Goal: Task Accomplishment & Management: Use online tool/utility

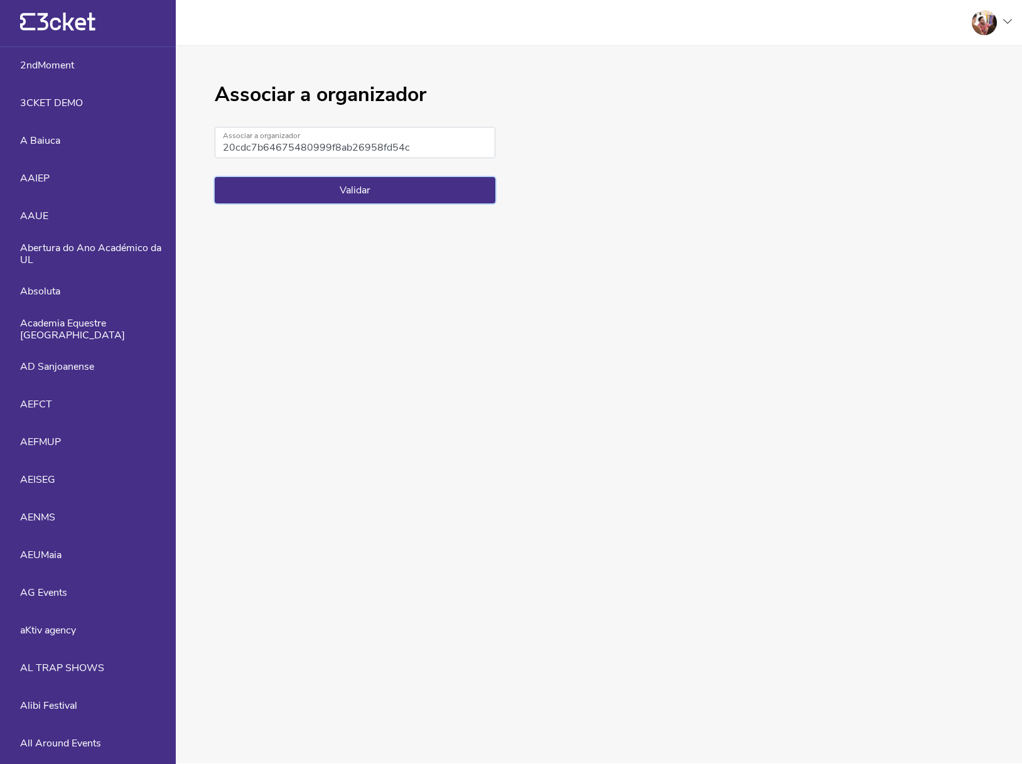
click at [375, 203] on button "Validar" at bounding box center [355, 190] width 281 height 26
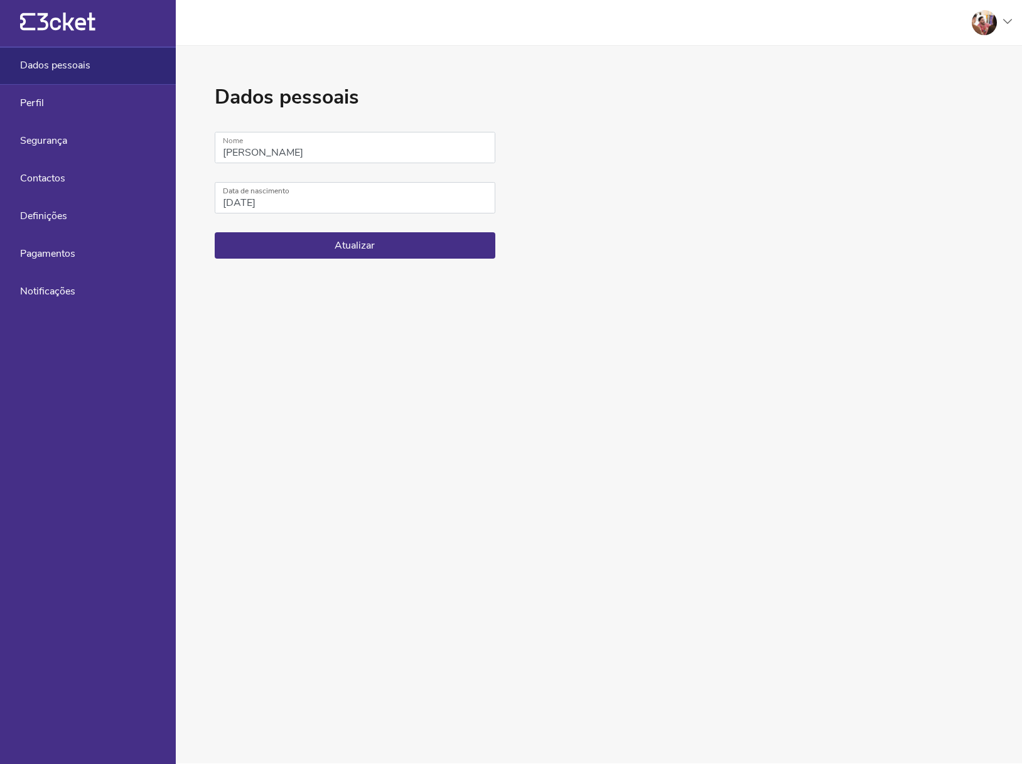
click at [68, 58] on div "Dados pessoais" at bounding box center [88, 66] width 176 height 38
click at [68, 31] on icon "{' '}" at bounding box center [57, 22] width 75 height 19
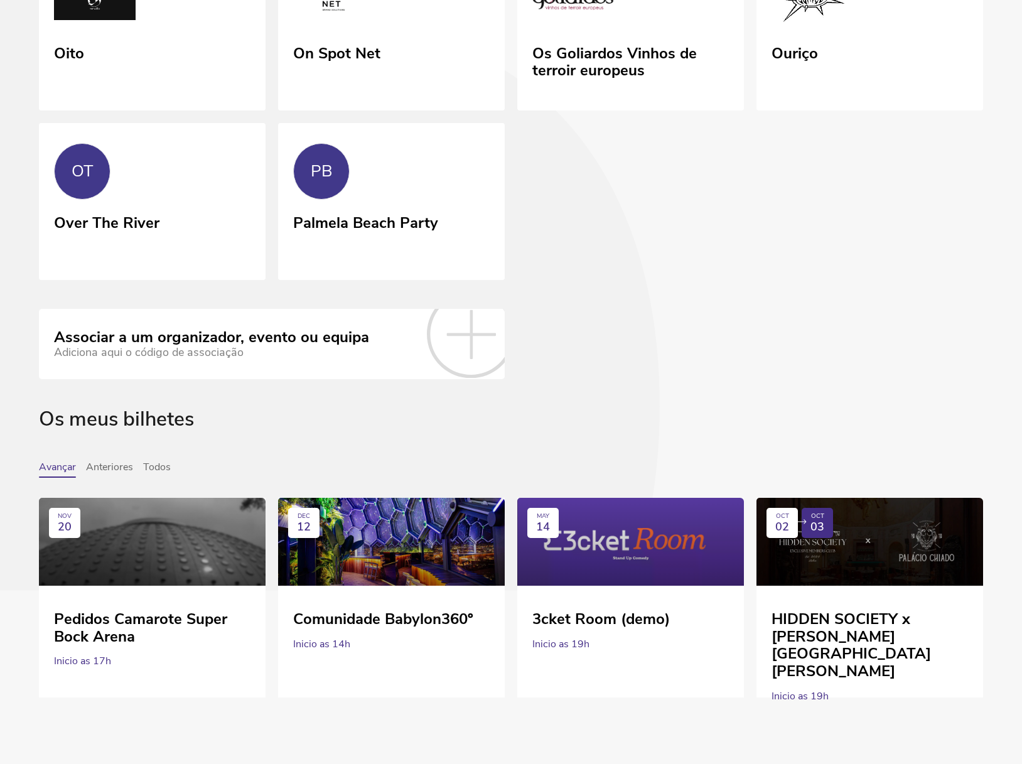
scroll to position [7725, 0]
click at [443, 290] on icon at bounding box center [471, 334] width 88 height 88
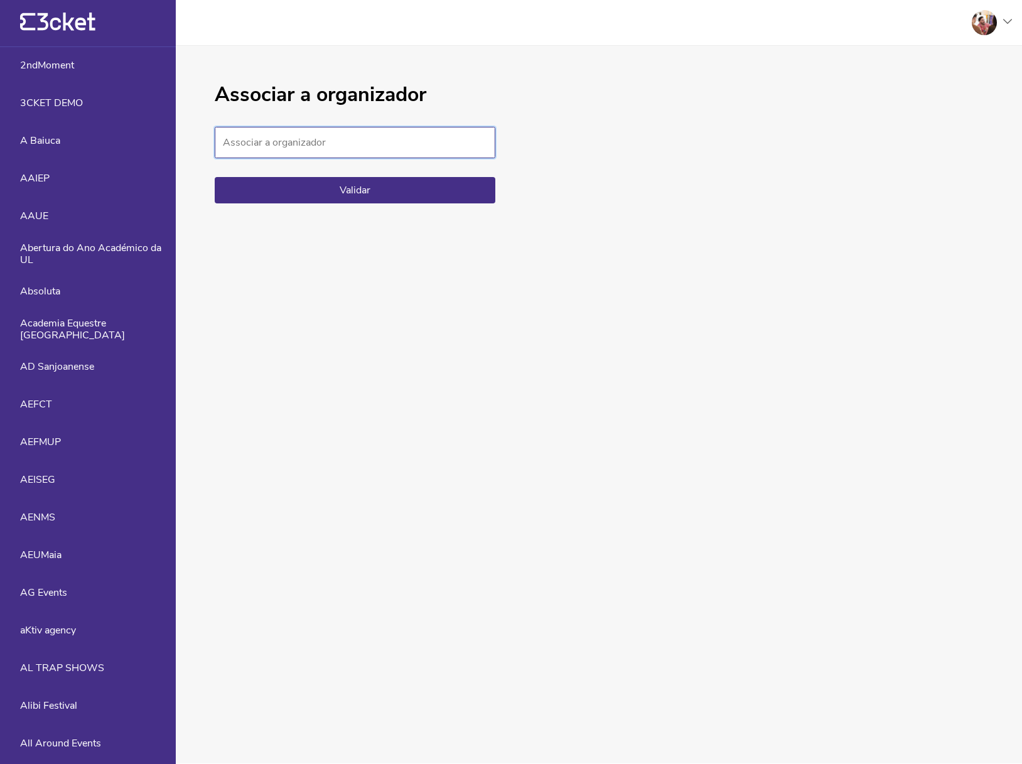
click at [384, 158] on input "Associar a organizador" at bounding box center [355, 142] width 281 height 31
paste input "4e094082159645d29ff274726b3ee13f"
type input "4e094082159645d29ff274726b3ee13f"
click at [385, 203] on button "Validar" at bounding box center [355, 190] width 281 height 26
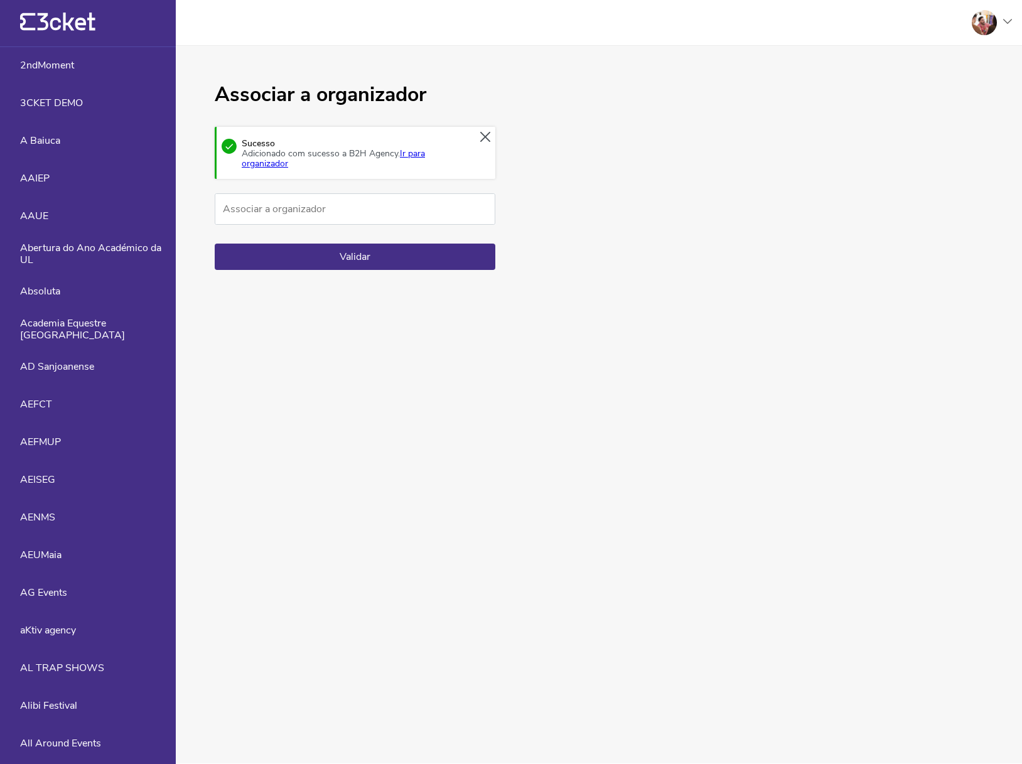
click at [425, 163] on link "Ir para organizador" at bounding box center [333, 159] width 183 height 22
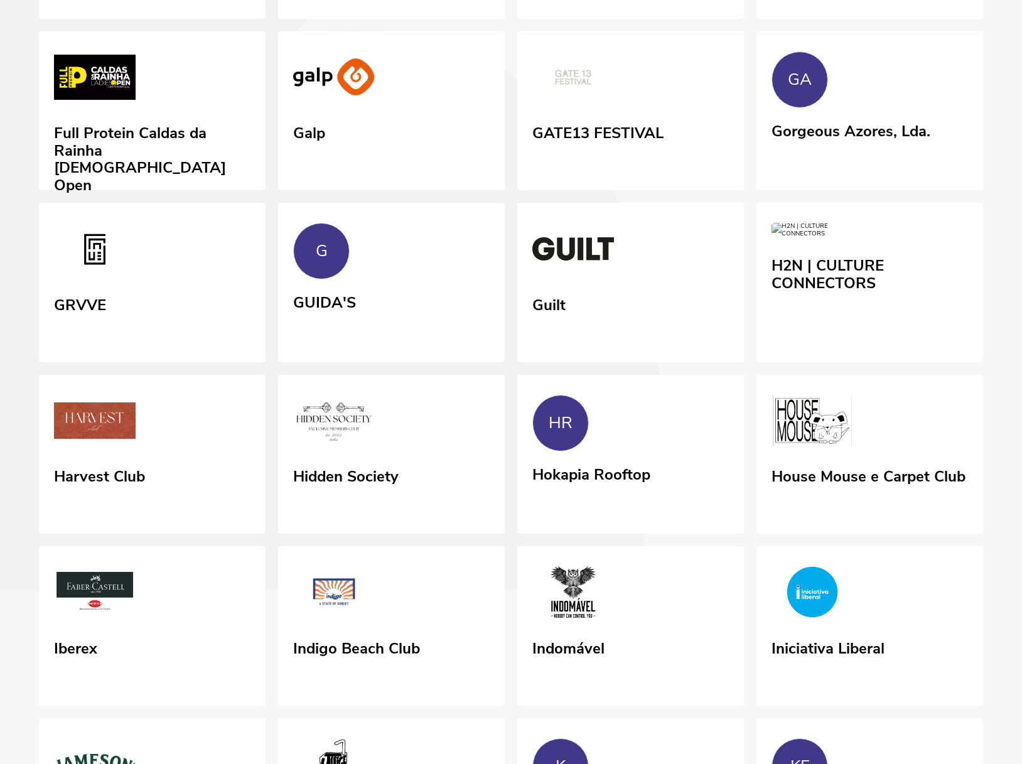
scroll to position [3556, 0]
